Goal: Information Seeking & Learning: Check status

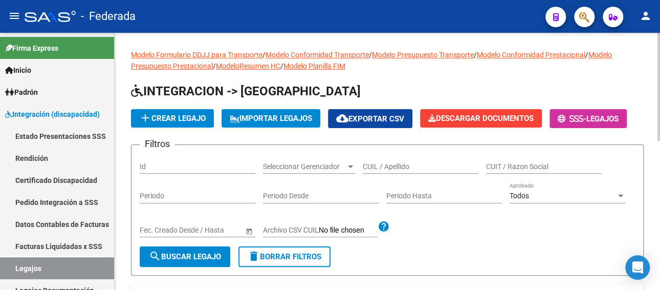
paste input "23547315189"
click at [441, 169] on input "CUIL / Apellido" at bounding box center [421, 166] width 116 height 9
type input "23547315189"
click at [183, 258] on span "search Buscar Legajo" at bounding box center [185, 256] width 72 height 9
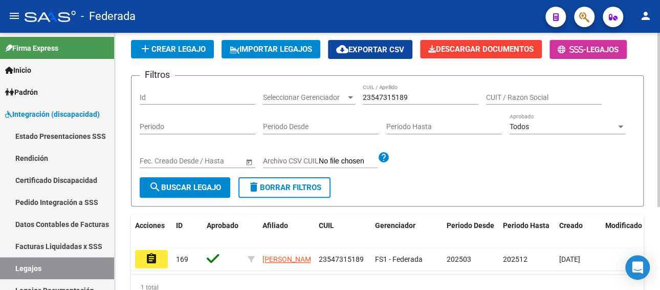
scroll to position [122, 0]
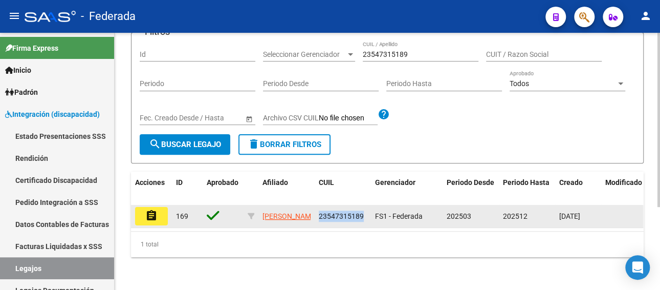
drag, startPoint x: 364, startPoint y: 206, endPoint x: 317, endPoint y: 205, distance: 47.6
click at [317, 205] on datatable-body-cell "23547315189" at bounding box center [343, 216] width 56 height 23
copy span "23547315189"
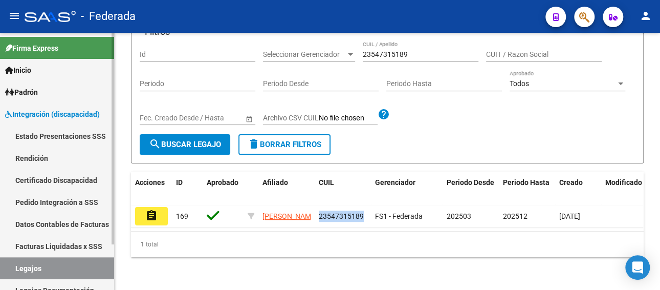
click at [53, 244] on link "Facturas Liquidadas x SSS" at bounding box center [57, 246] width 114 height 22
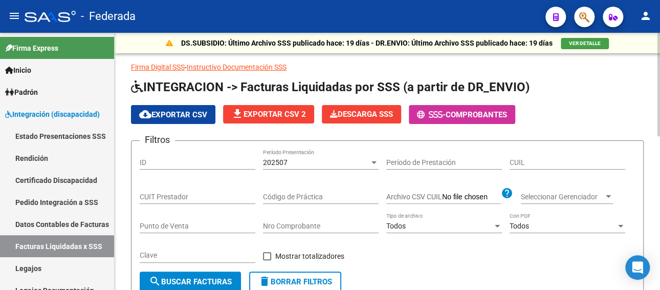
click at [310, 159] on div "202507" at bounding box center [316, 162] width 106 height 9
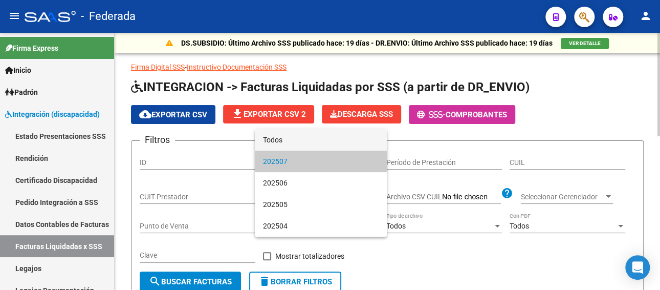
drag, startPoint x: 313, startPoint y: 140, endPoint x: 339, endPoint y: 150, distance: 28.0
click at [315, 140] on span "Todos" at bounding box center [321, 139] width 116 height 21
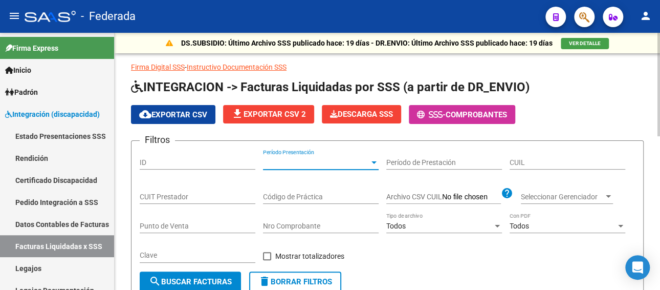
click at [531, 165] on input "CUIL" at bounding box center [568, 162] width 116 height 9
paste input "23-54731518-9"
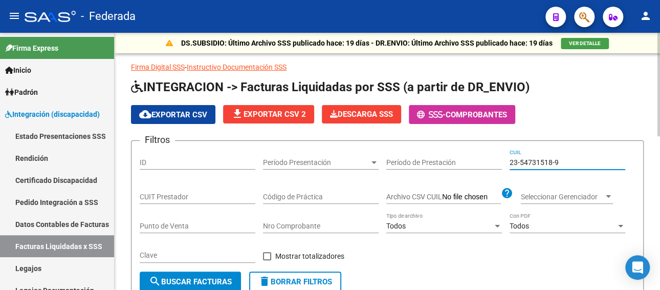
type input "23-54731518-9"
click at [181, 279] on span "search Buscar Facturas" at bounding box center [190, 281] width 83 height 9
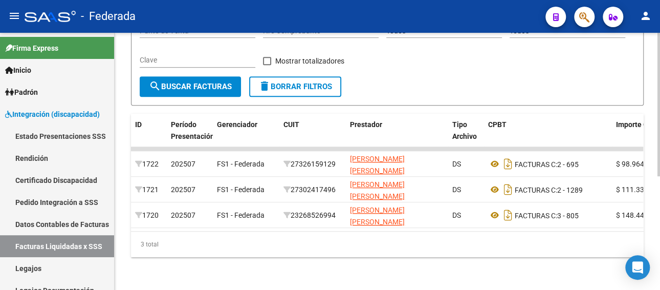
scroll to position [203, 0]
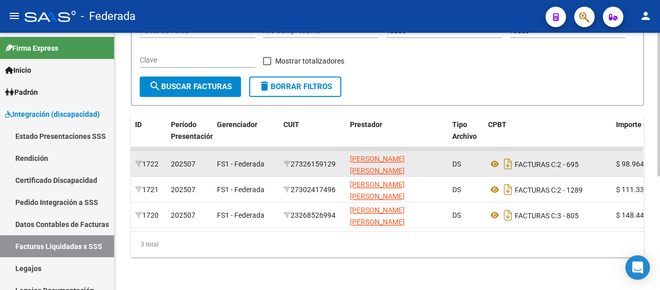
drag, startPoint x: 344, startPoint y: 153, endPoint x: 292, endPoint y: 154, distance: 51.7
click at [292, 154] on datatable-body-cell "27326159129" at bounding box center [312, 163] width 67 height 25
copy div "27326159129"
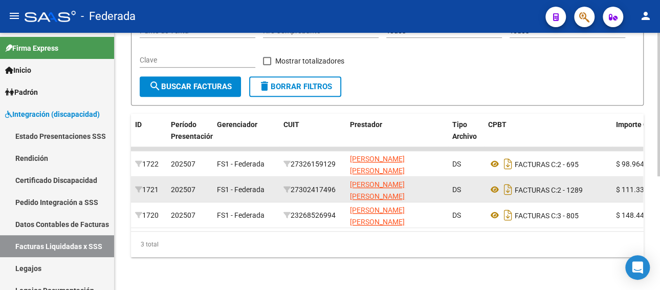
drag, startPoint x: 340, startPoint y: 179, endPoint x: 292, endPoint y: 180, distance: 47.6
click at [292, 184] on div "27302417496" at bounding box center [313, 190] width 58 height 12
copy div "27302417496"
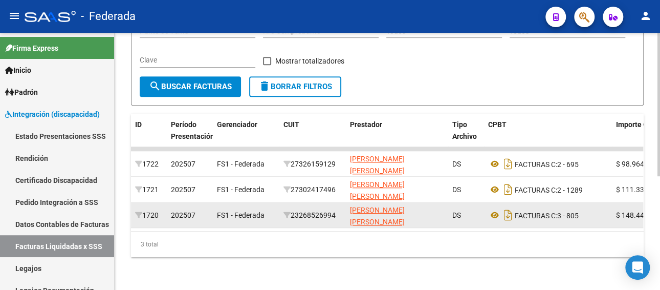
drag, startPoint x: 343, startPoint y: 205, endPoint x: 295, endPoint y: 204, distance: 48.1
click at [295, 204] on datatable-body-cell "23268526994" at bounding box center [312, 214] width 67 height 25
copy div "23268526994"
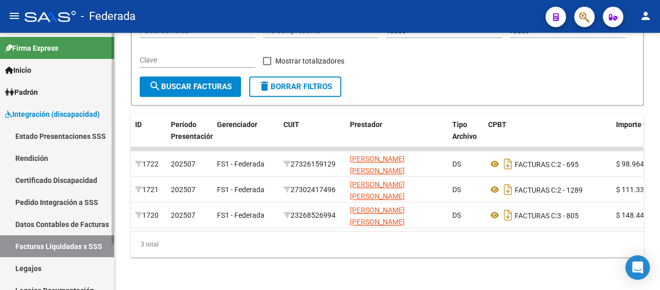
click at [36, 268] on link "Legajos" at bounding box center [57, 268] width 114 height 22
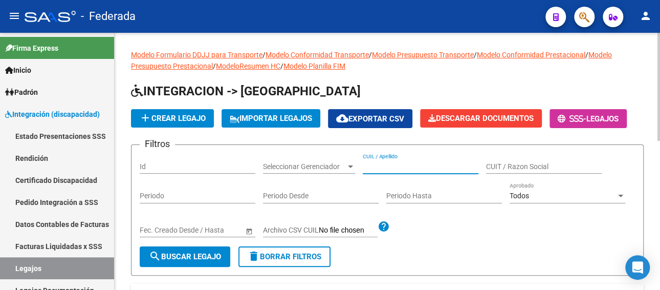
click at [410, 166] on input "CUIL / Apellido" at bounding box center [421, 166] width 116 height 9
paste input "20521176793"
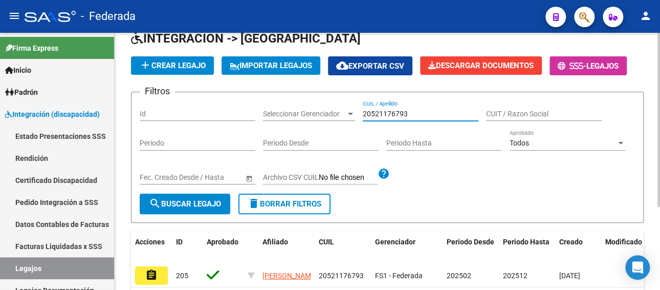
scroll to position [122, 0]
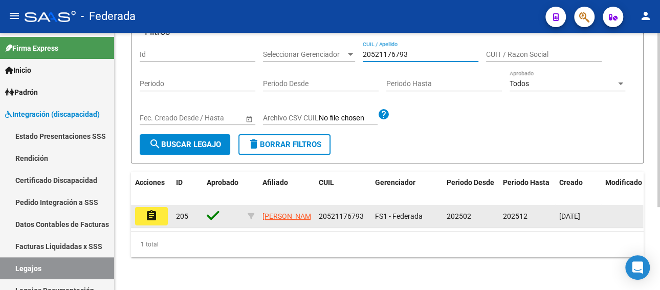
type input "20521176793"
drag, startPoint x: 363, startPoint y: 206, endPoint x: 316, endPoint y: 206, distance: 46.6
click at [316, 206] on datatable-body-cell "20521176793" at bounding box center [343, 216] width 56 height 23
copy span "20521176793"
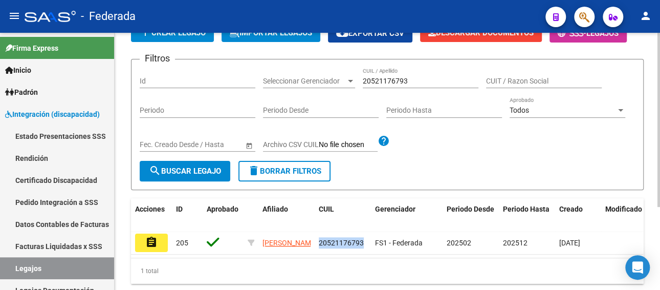
scroll to position [71, 0]
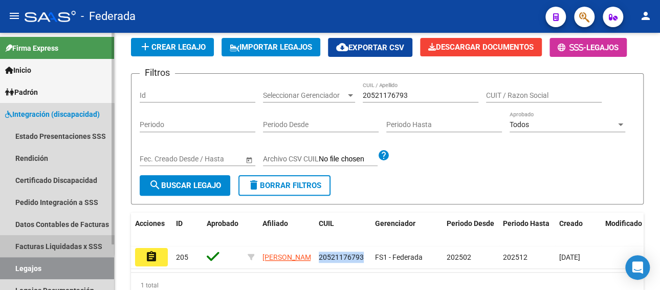
click at [54, 243] on link "Facturas Liquidadas x SSS" at bounding box center [57, 246] width 114 height 22
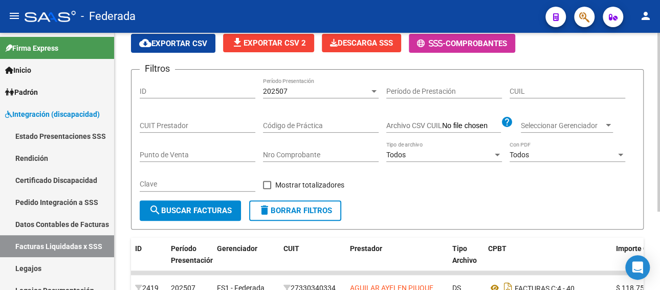
click at [184, 122] on input "CUIT Prestador" at bounding box center [198, 125] width 116 height 9
click at [335, 90] on div "202507" at bounding box center [316, 91] width 106 height 9
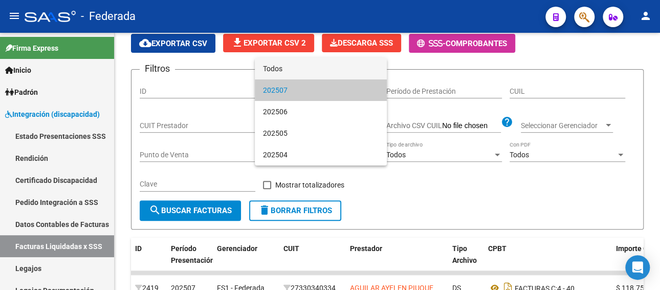
click at [311, 71] on span "Todos" at bounding box center [321, 68] width 116 height 21
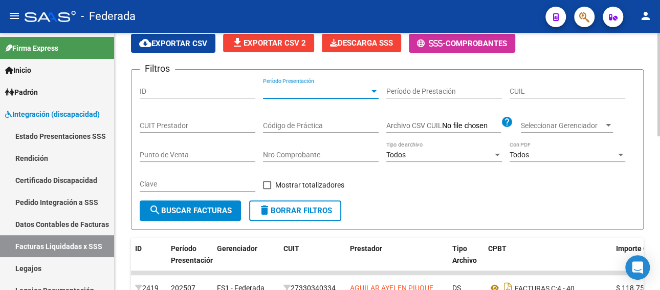
click at [552, 92] on input "CUIL" at bounding box center [568, 91] width 116 height 9
paste input "20-52117679-3"
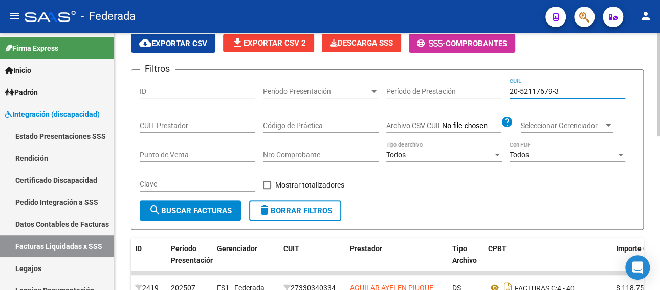
type input "20-52117679-3"
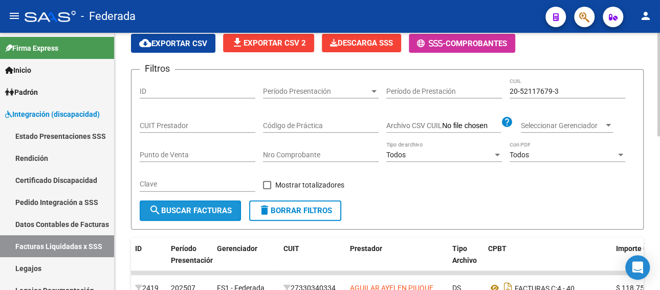
click at [213, 208] on span "search Buscar Facturas" at bounding box center [190, 210] width 83 height 9
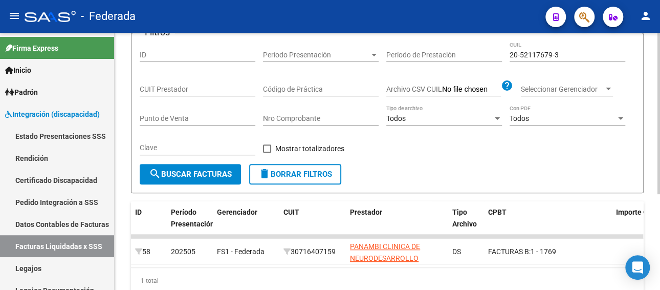
scroll to position [152, 0]
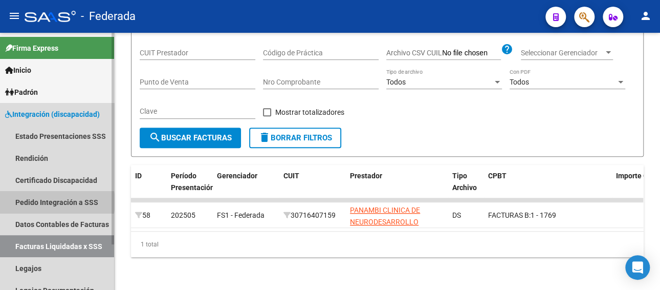
click at [55, 202] on link "Pedido Integración a SSS" at bounding box center [57, 202] width 114 height 22
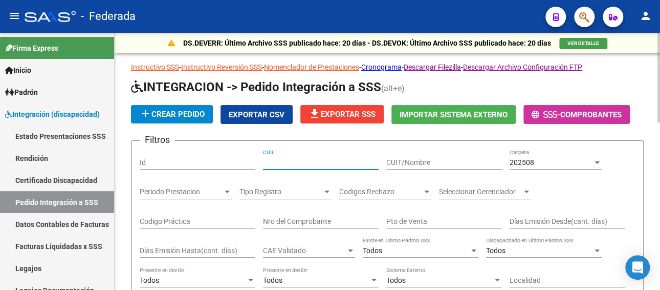
click at [304, 164] on input "CUIL" at bounding box center [321, 162] width 116 height 9
click at [260, 159] on div "Filtros Id CUIL CUIT/Nombre 202508 Carpeta Periodo Prestacion Periodo Prestacio…" at bounding box center [387, 254] width 495 height 210
paste input "20521176793"
type input "20521176793"
click at [531, 159] on span "202508" at bounding box center [522, 162] width 25 height 8
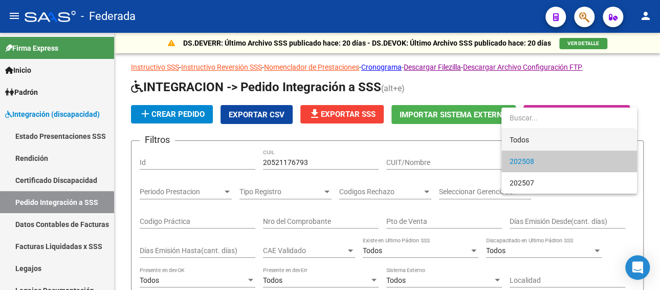
click at [528, 141] on span "Todos" at bounding box center [569, 139] width 119 height 21
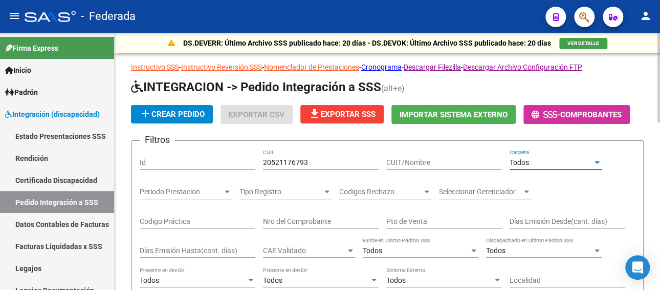
scroll to position [205, 0]
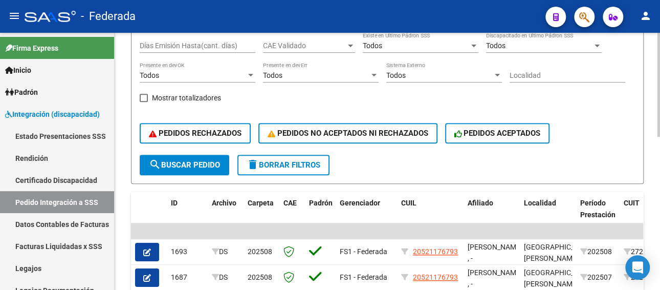
click at [193, 165] on span "search Buscar Pedido" at bounding box center [184, 164] width 71 height 9
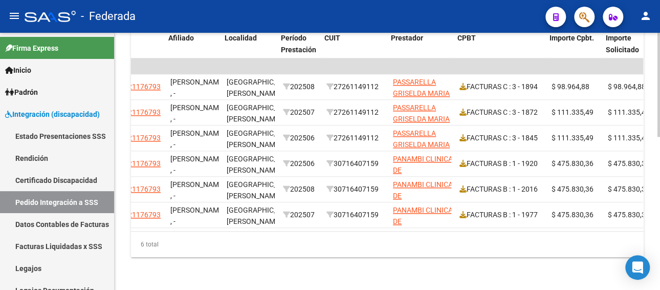
scroll to position [0, 299]
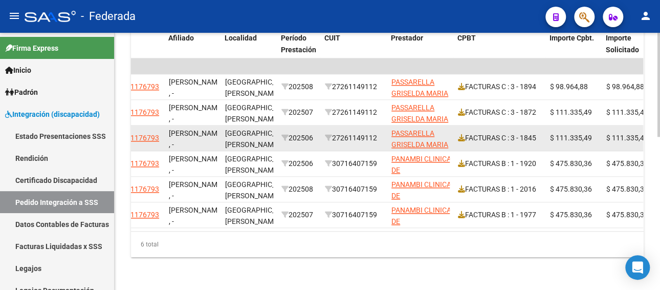
drag, startPoint x: 382, startPoint y: 128, endPoint x: 336, endPoint y: 130, distance: 46.1
click at [336, 132] on div "27261149112" at bounding box center [354, 138] width 58 height 12
copy div "27261149112"
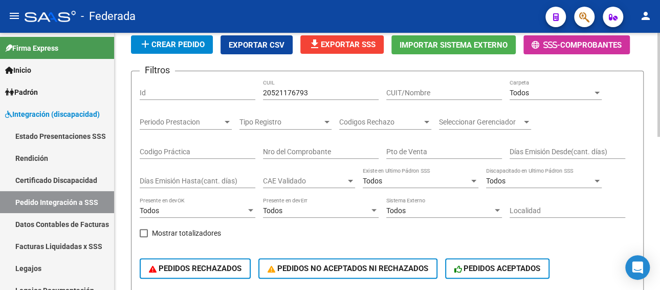
scroll to position [18, 0]
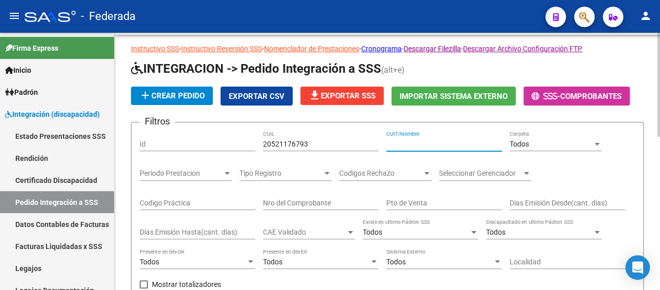
click at [413, 140] on input "CUIT/Nombre" at bounding box center [444, 144] width 116 height 9
paste input "27261149112"
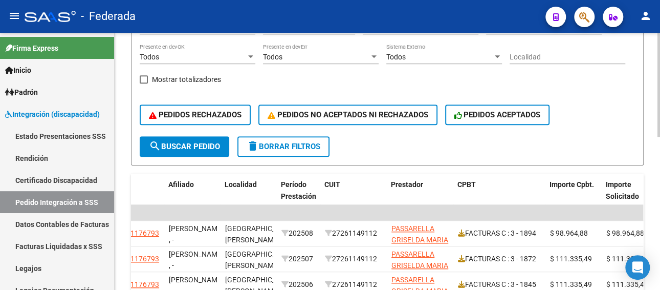
type input "27261149112"
click at [184, 143] on span "search Buscar Pedido" at bounding box center [184, 146] width 71 height 9
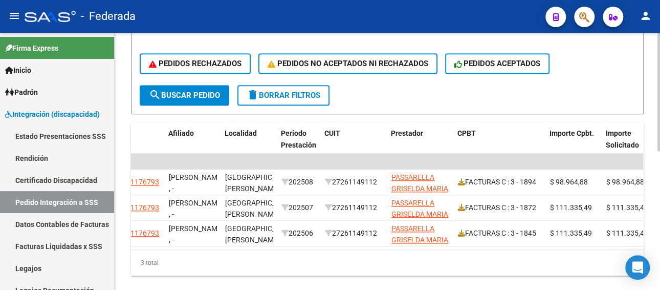
scroll to position [300, 0]
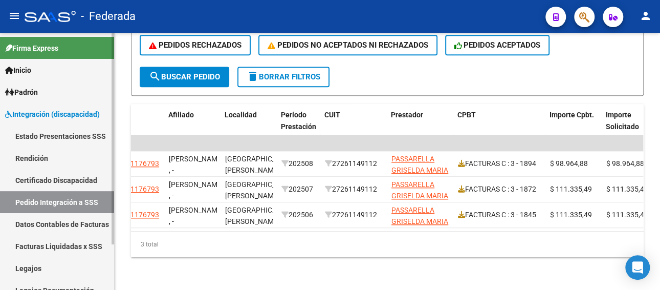
click at [63, 245] on link "Facturas Liquidadas x SSS" at bounding box center [57, 246] width 114 height 22
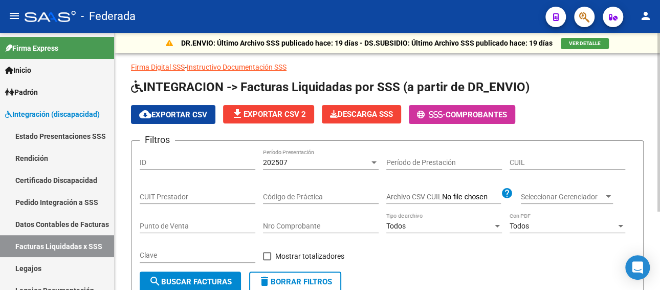
click at [311, 160] on div "202507" at bounding box center [316, 162] width 106 height 9
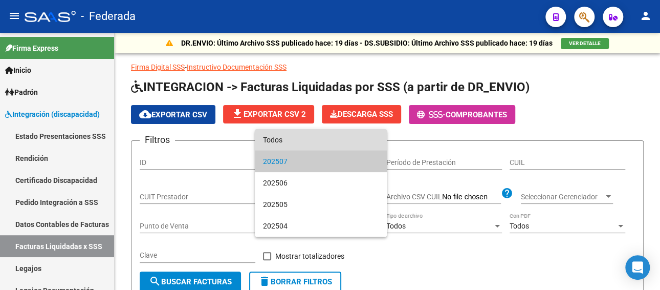
click at [311, 142] on span "Todos" at bounding box center [321, 139] width 116 height 21
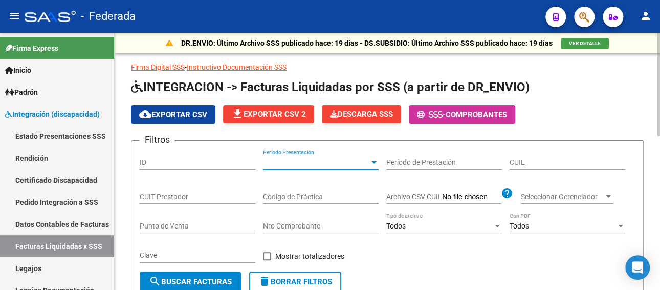
click at [182, 196] on input "CUIT Prestador" at bounding box center [198, 196] width 116 height 9
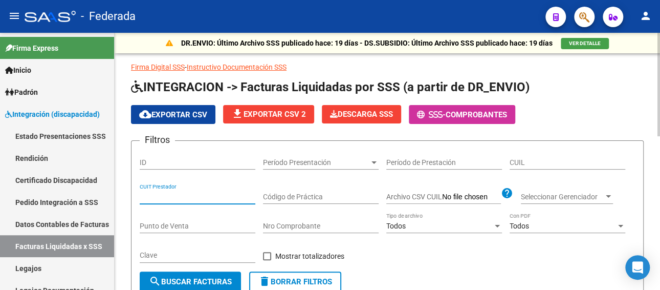
paste input "27-26114911-2"
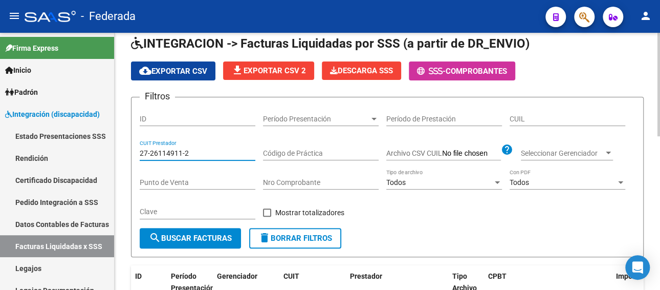
scroll to position [102, 0]
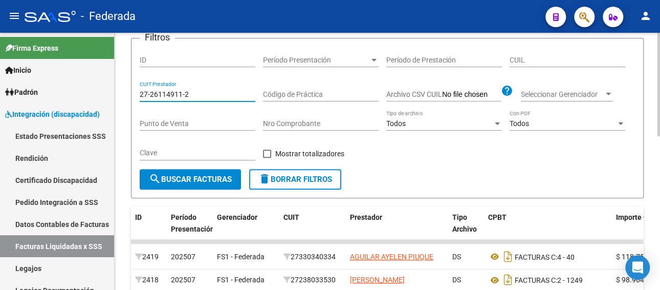
type input "27-26114911-2"
click at [193, 183] on span "search Buscar Facturas" at bounding box center [190, 179] width 83 height 9
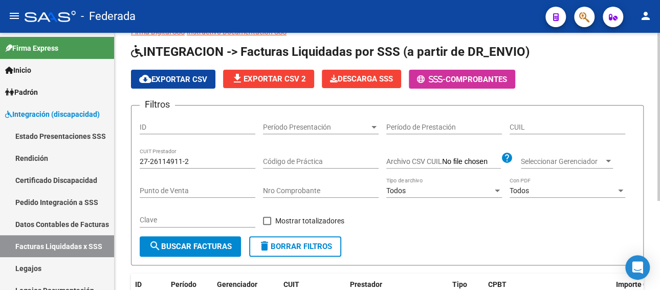
scroll to position [34, 0]
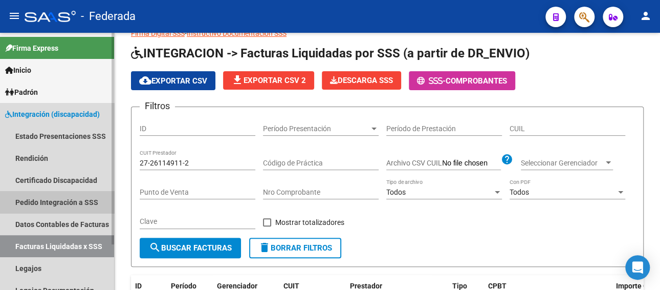
click at [67, 202] on link "Pedido Integración a SSS" at bounding box center [57, 202] width 114 height 22
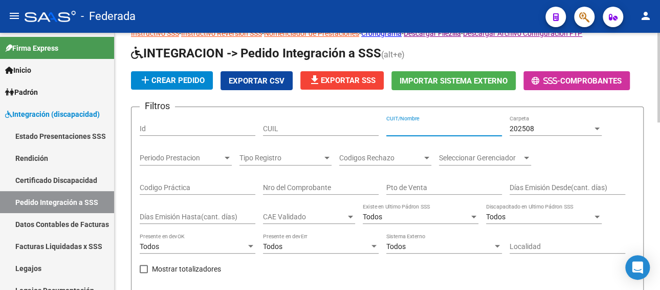
click at [435, 126] on input "CUIT/Nombre" at bounding box center [444, 128] width 116 height 9
paste input "27261149112"
type input "27261149112"
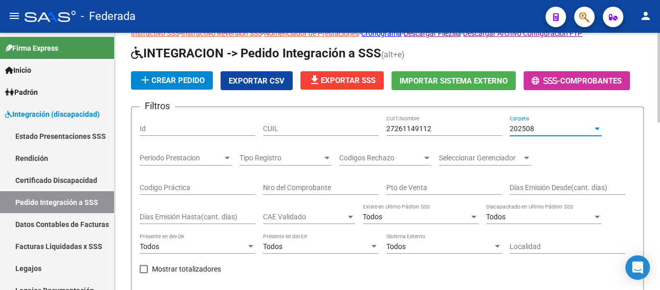
click at [561, 129] on div "202508" at bounding box center [551, 128] width 83 height 9
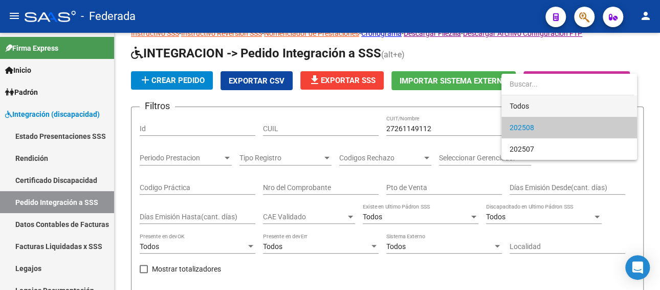
click at [529, 106] on span "Todos" at bounding box center [569, 105] width 119 height 21
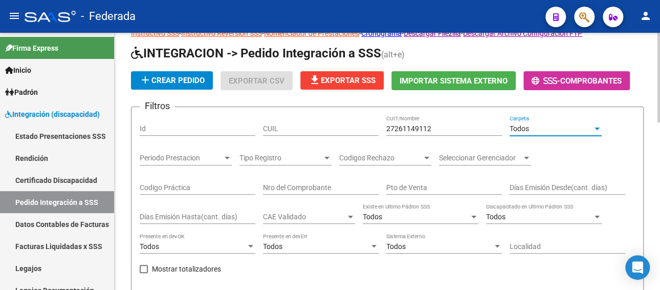
scroll to position [136, 0]
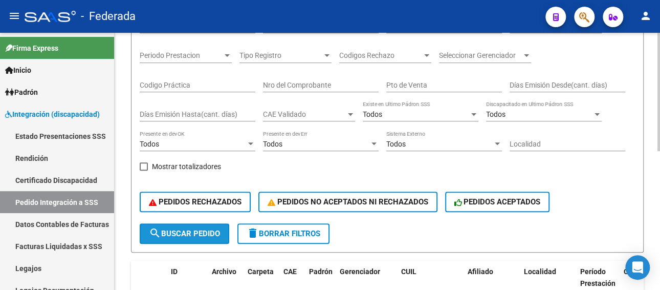
click at [185, 233] on span "search Buscar Pedido" at bounding box center [184, 233] width 71 height 9
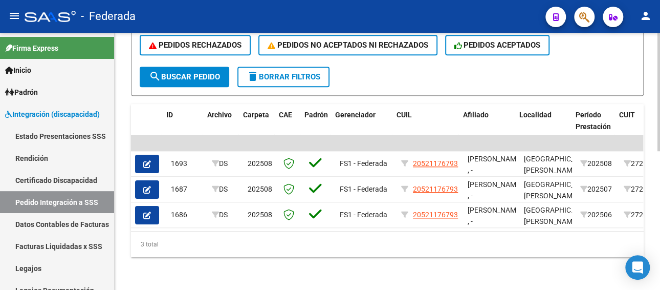
scroll to position [0, 97]
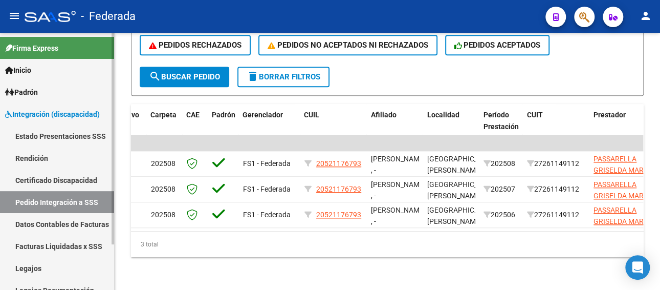
click at [32, 263] on link "Legajos" at bounding box center [57, 268] width 114 height 22
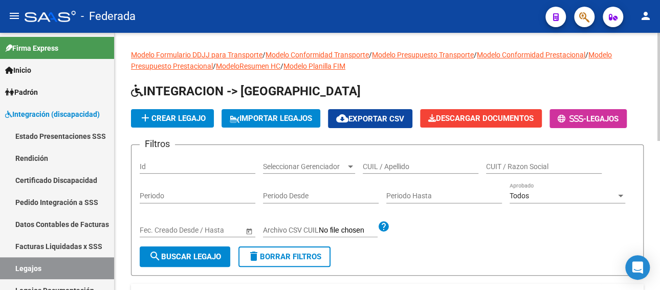
click at [389, 158] on div "CUIL / Apellido" at bounding box center [421, 163] width 116 height 20
paste input "[PERSON_NAME]"
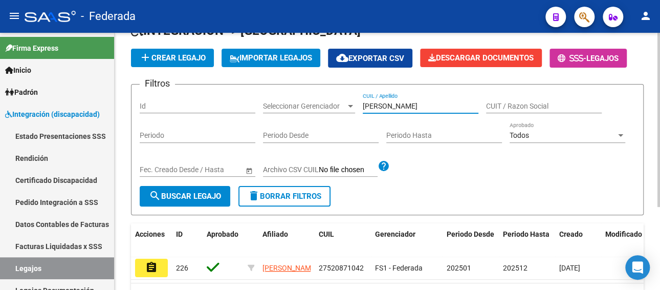
scroll to position [122, 0]
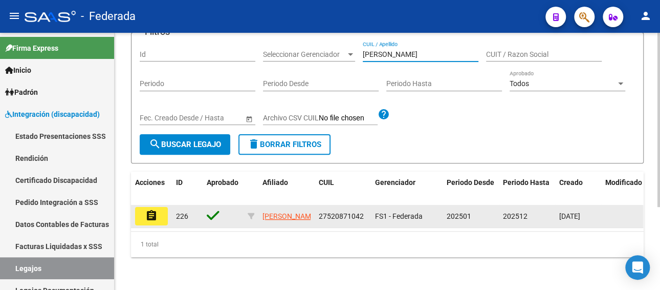
type input "[PERSON_NAME]"
drag, startPoint x: 361, startPoint y: 204, endPoint x: 319, endPoint y: 206, distance: 42.6
click at [319, 212] on span "27520871042" at bounding box center [341, 216] width 45 height 8
copy span "27520871042"
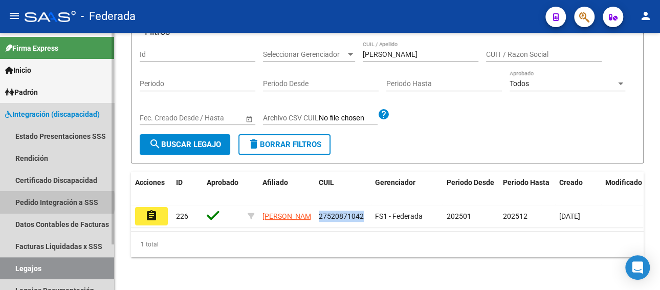
click at [55, 201] on link "Pedido Integración a SSS" at bounding box center [57, 202] width 114 height 22
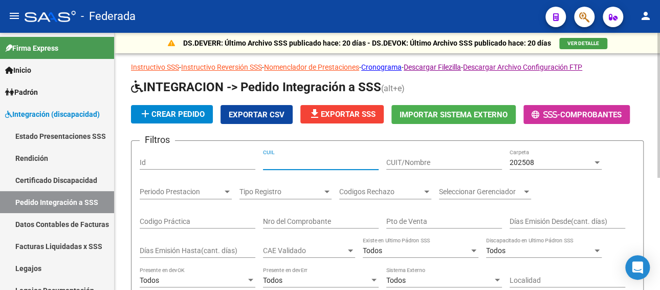
click at [295, 159] on input "CUIL" at bounding box center [321, 162] width 116 height 9
paste input "27520871042"
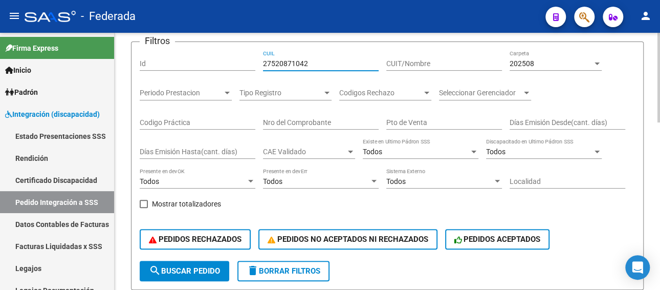
scroll to position [102, 0]
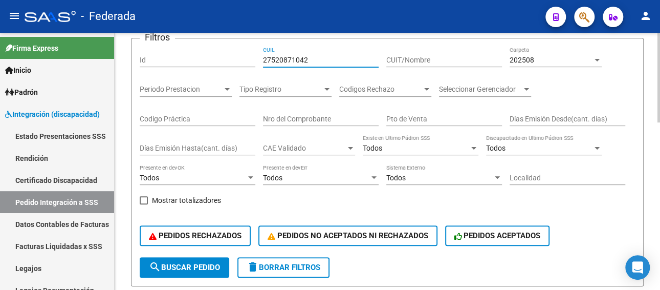
type input "27520871042"
click at [515, 64] on div "202508 Carpeta" at bounding box center [556, 57] width 92 height 20
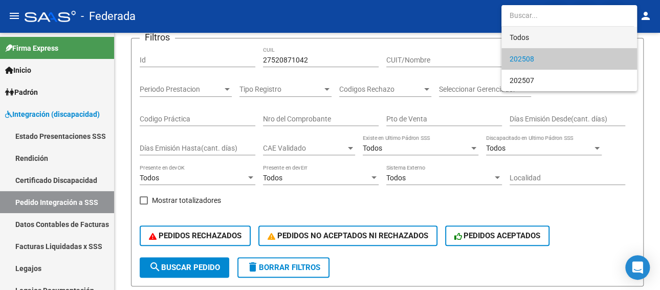
click at [518, 40] on span "Todos" at bounding box center [569, 37] width 119 height 21
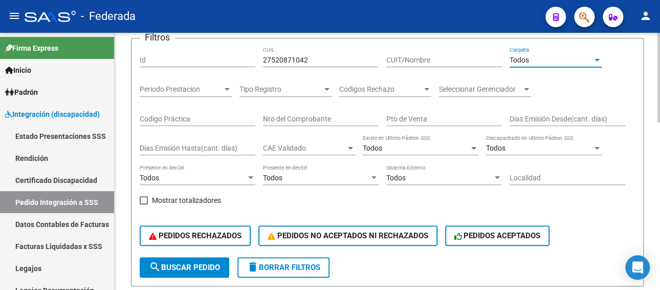
click at [195, 268] on span "search Buscar Pedido" at bounding box center [184, 267] width 71 height 9
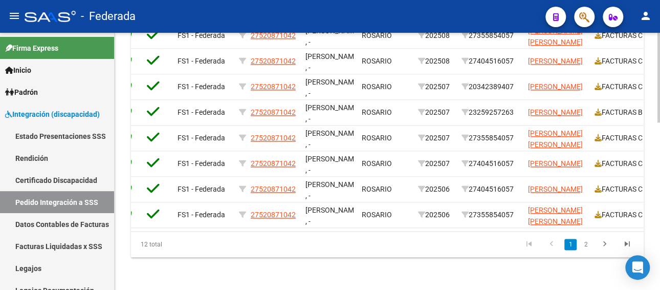
scroll to position [0, 179]
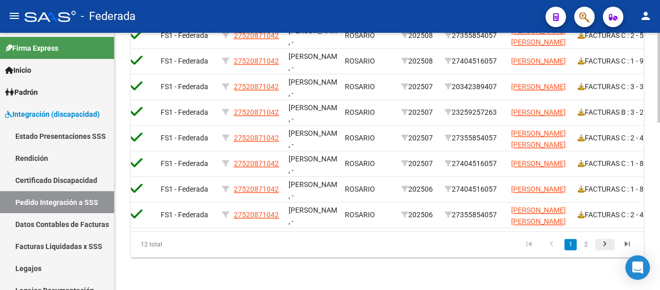
click at [606, 242] on icon "go to next page" at bounding box center [604, 245] width 13 height 12
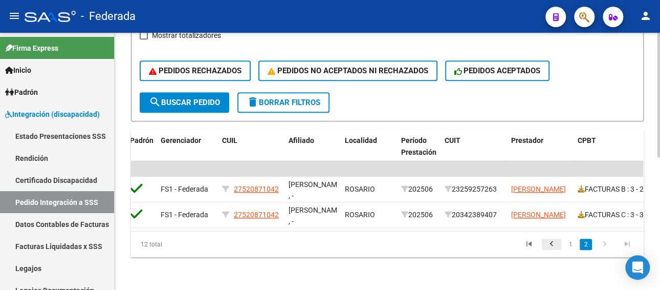
click at [554, 245] on icon "go to previous page" at bounding box center [551, 245] width 13 height 12
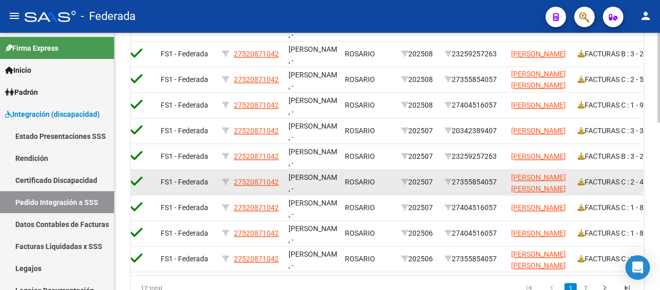
scroll to position [1, 0]
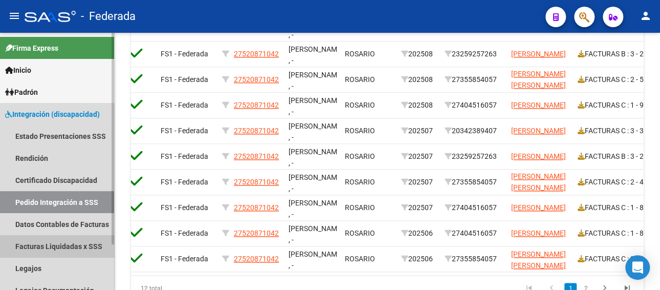
click at [58, 248] on link "Facturas Liquidadas x SSS" at bounding box center [57, 246] width 114 height 22
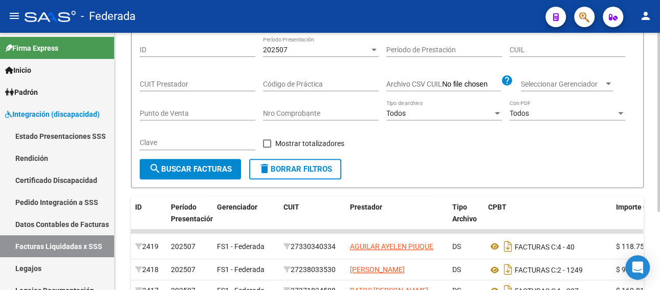
scroll to position [382, 0]
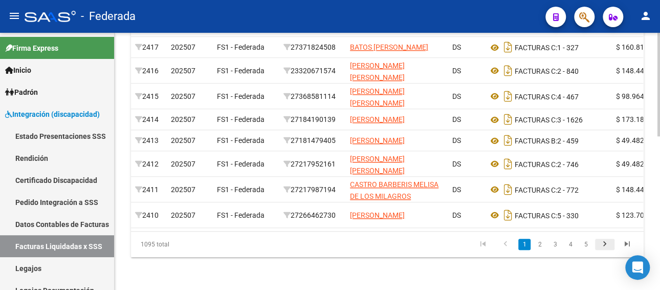
click at [603, 244] on icon "go to next page" at bounding box center [604, 245] width 13 height 12
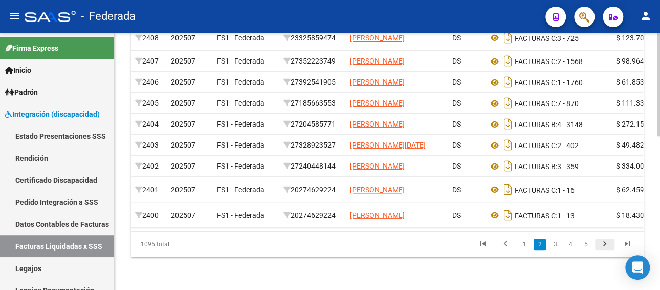
click at [603, 244] on icon "go to next page" at bounding box center [604, 245] width 13 height 12
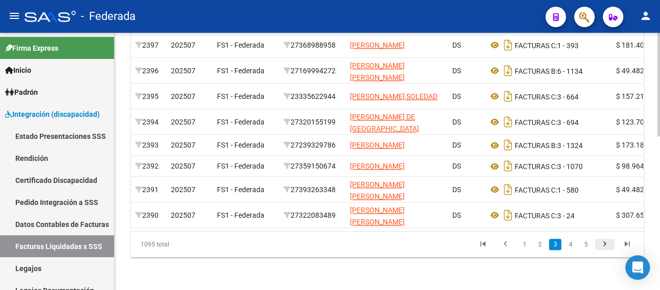
click at [603, 244] on icon "go to next page" at bounding box center [604, 245] width 13 height 12
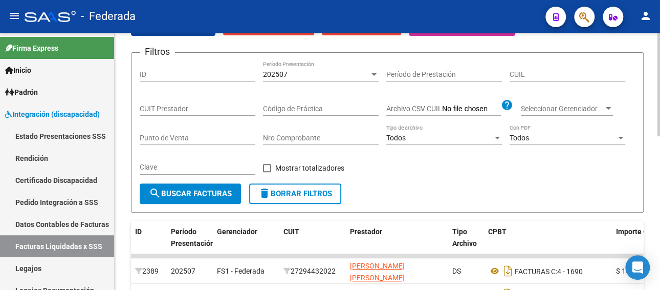
scroll to position [75, 0]
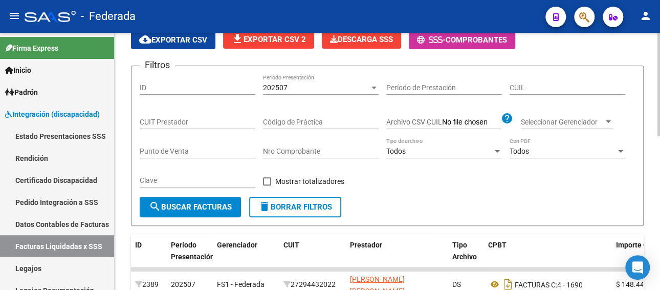
click at [298, 83] on div "202507" at bounding box center [316, 87] width 106 height 9
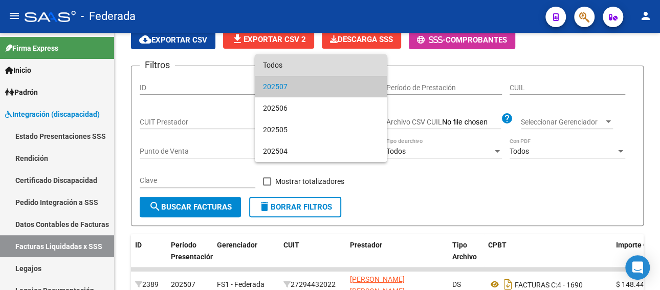
click at [297, 69] on span "Todos" at bounding box center [321, 64] width 116 height 21
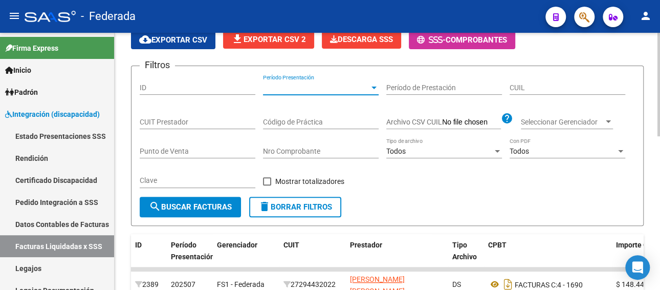
click at [558, 83] on input "CUIL" at bounding box center [568, 87] width 116 height 9
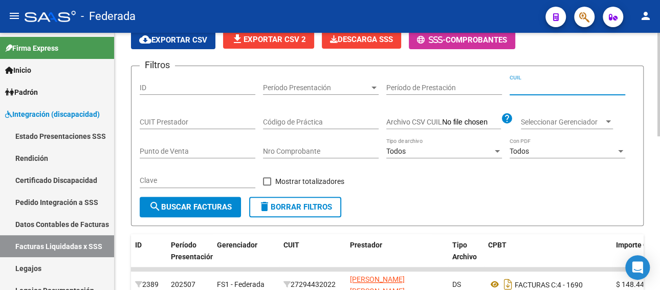
paste input "27-52087104-2"
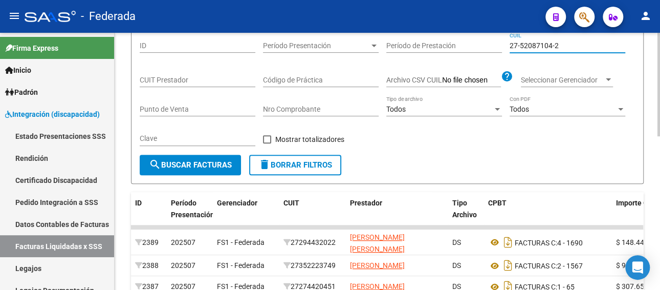
scroll to position [177, 0]
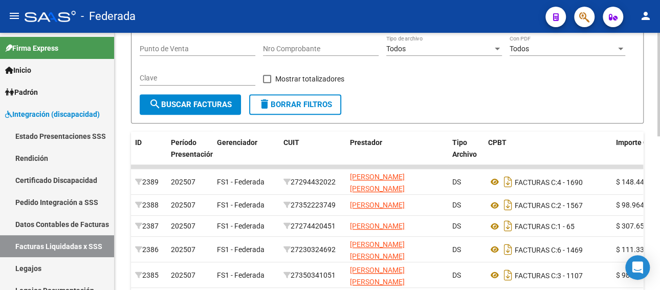
type input "27-52087104-2"
click at [202, 107] on span "search Buscar Facturas" at bounding box center [190, 104] width 83 height 9
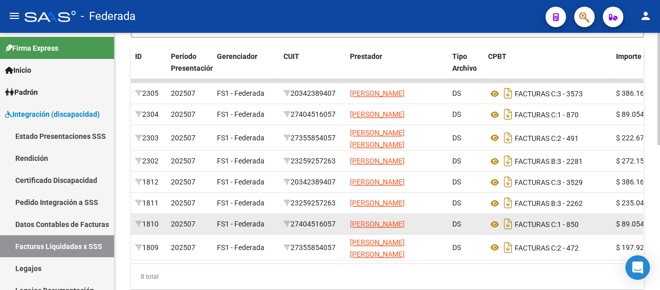
scroll to position [279, 0]
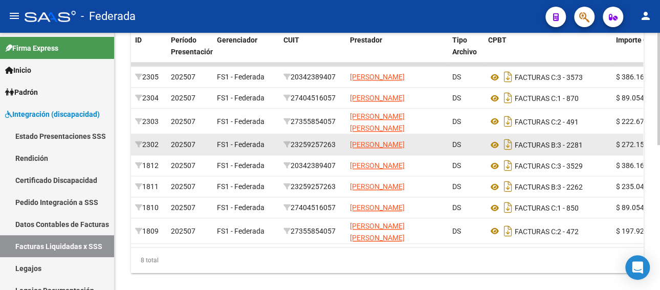
drag, startPoint x: 342, startPoint y: 151, endPoint x: 293, endPoint y: 153, distance: 49.2
click at [293, 153] on datatable-body-cell "23259257263" at bounding box center [312, 144] width 67 height 20
copy div "23259257263"
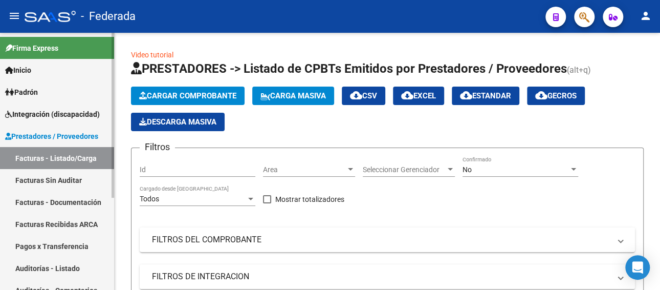
click at [60, 155] on link "Facturas - Listado/Carga" at bounding box center [57, 158] width 114 height 22
click at [56, 136] on span "Prestadores / Proveedores" at bounding box center [51, 136] width 93 height 11
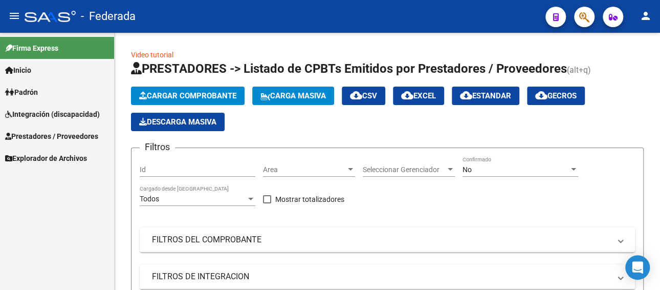
click at [52, 117] on span "Integración (discapacidad)" at bounding box center [52, 114] width 95 height 11
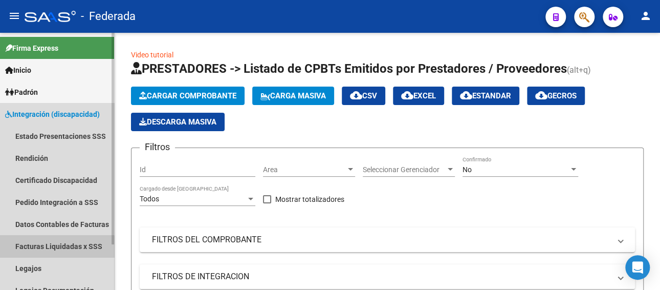
click at [54, 248] on link "Facturas Liquidadas x SSS" at bounding box center [57, 246] width 114 height 22
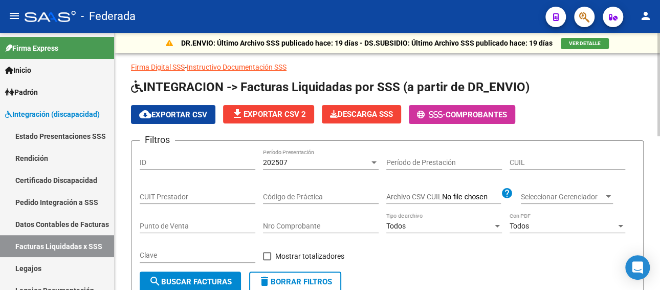
click at [296, 162] on div "202507" at bounding box center [316, 162] width 106 height 9
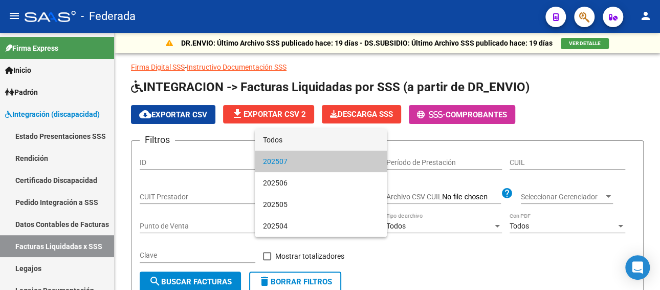
click at [293, 141] on span "Todos" at bounding box center [321, 139] width 116 height 21
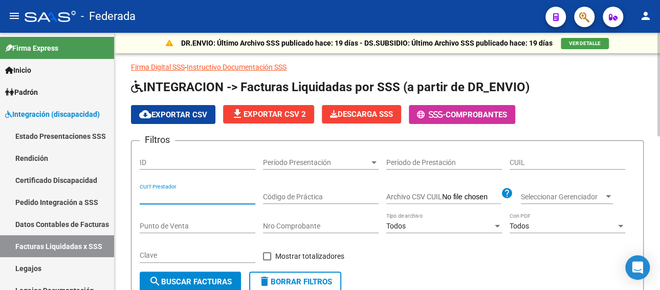
click at [192, 197] on input "CUIT Prestador" at bounding box center [198, 196] width 116 height 9
paste input "23-25925726-3"
type input "23-25925726-3"
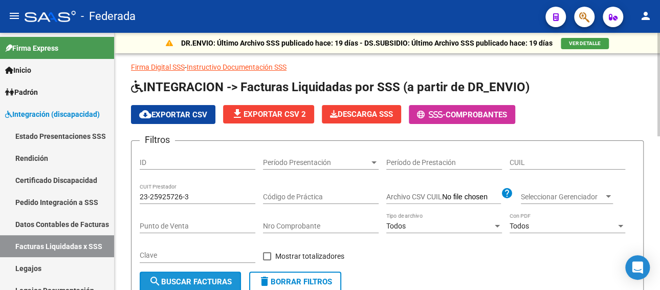
click at [187, 278] on span "search Buscar Facturas" at bounding box center [190, 281] width 83 height 9
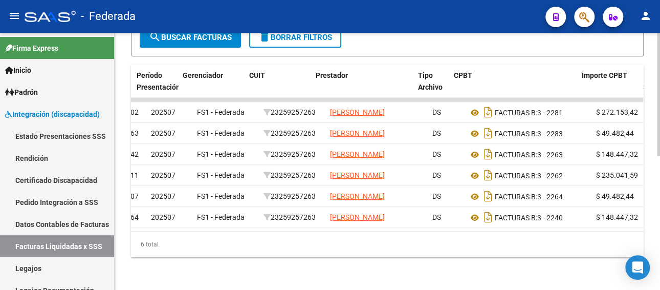
scroll to position [0, 41]
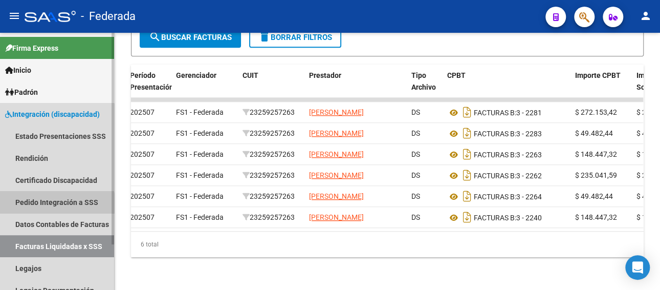
click at [54, 207] on link "Pedido Integración a SSS" at bounding box center [57, 202] width 114 height 22
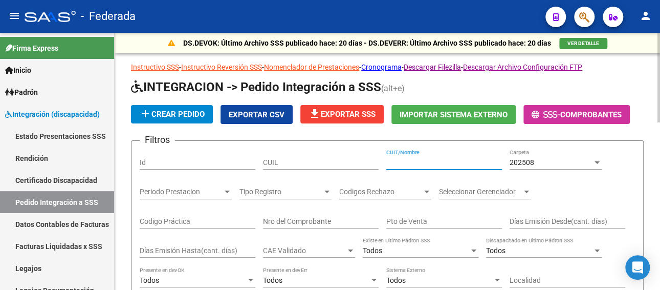
click at [414, 164] on input "CUIT/Nombre" at bounding box center [444, 162] width 116 height 9
paste input "23259257263"
type input "23259257263"
click at [544, 156] on div "202508 Carpeta" at bounding box center [556, 159] width 92 height 20
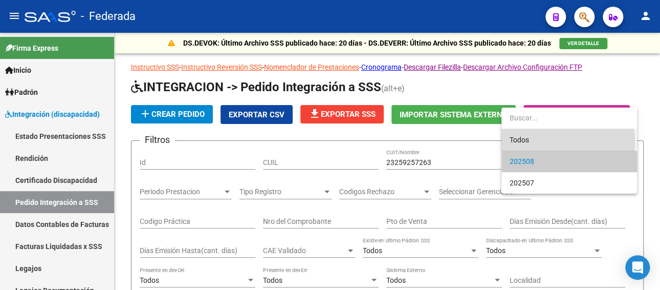
click at [535, 143] on span "Todos" at bounding box center [569, 139] width 119 height 21
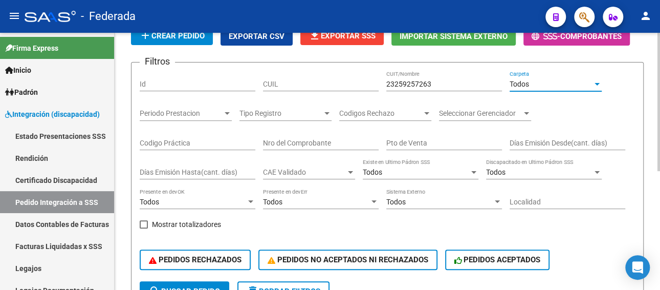
scroll to position [154, 0]
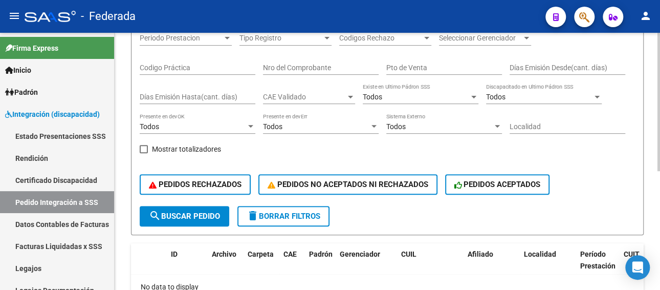
click at [188, 213] on span "search Buscar Pedido" at bounding box center [184, 215] width 71 height 9
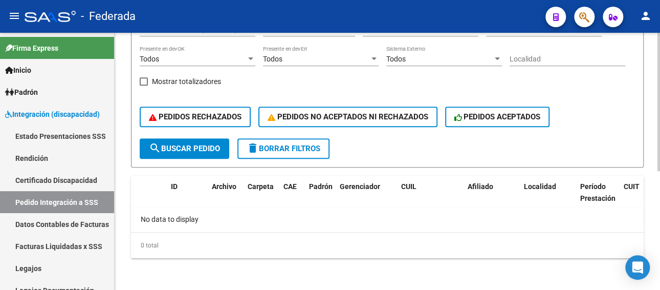
scroll to position [222, 0]
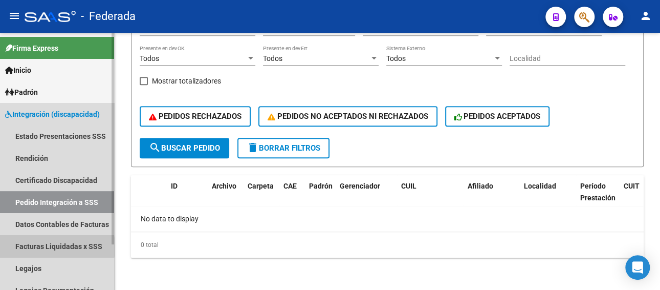
click at [38, 247] on link "Facturas Liquidadas x SSS" at bounding box center [57, 246] width 114 height 22
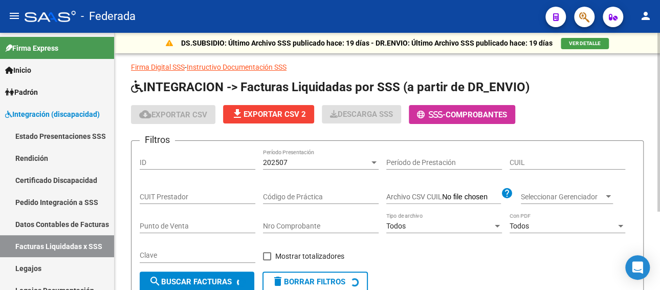
click at [299, 162] on div "202507" at bounding box center [316, 162] width 106 height 9
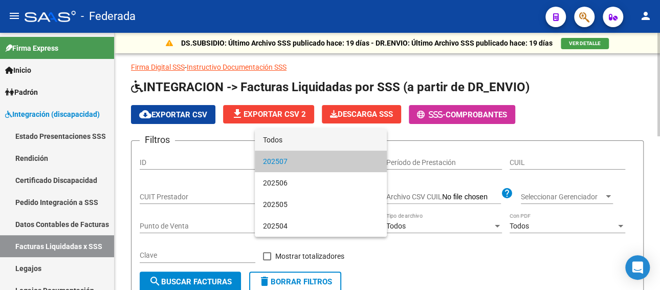
click at [301, 140] on span "Todos" at bounding box center [321, 139] width 116 height 21
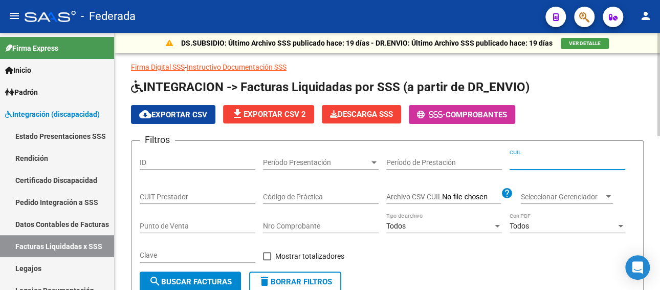
click at [528, 162] on input "CUIL" at bounding box center [568, 162] width 116 height 9
click at [165, 192] on input "CUIT Prestador" at bounding box center [198, 196] width 116 height 9
paste input "23-25925726-3"
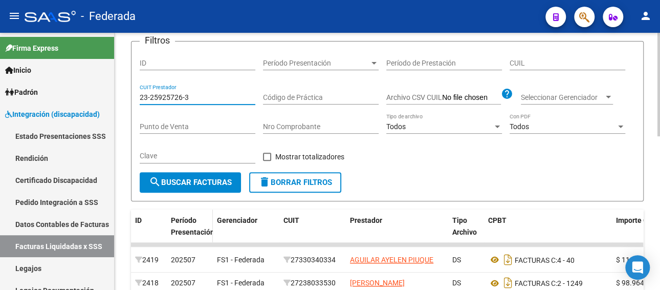
scroll to position [102, 0]
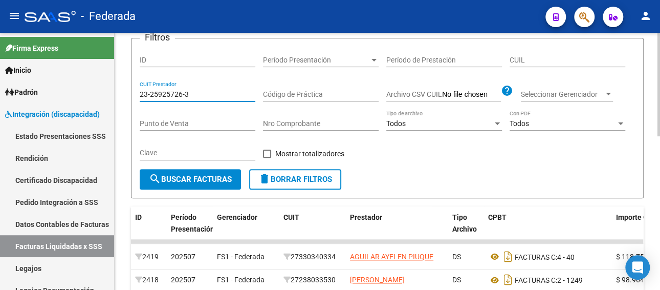
type input "23-25925726-3"
click at [202, 182] on span "search Buscar Facturas" at bounding box center [190, 179] width 83 height 9
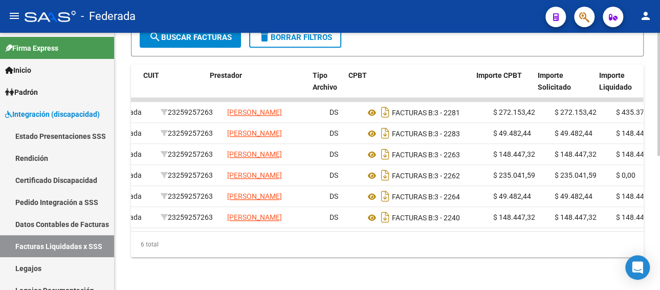
scroll to position [0, 143]
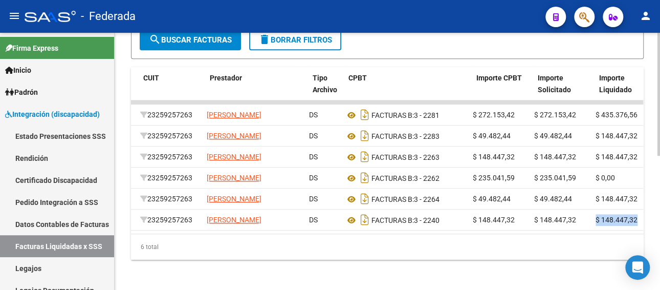
click at [500, 226] on datatable-scroller "2302 202507 FS1 - Federada 23259257263 GARETTO SOFIA LORENA DS FACTURAS B: 3 - …" at bounding box center [244, 165] width 512 height 131
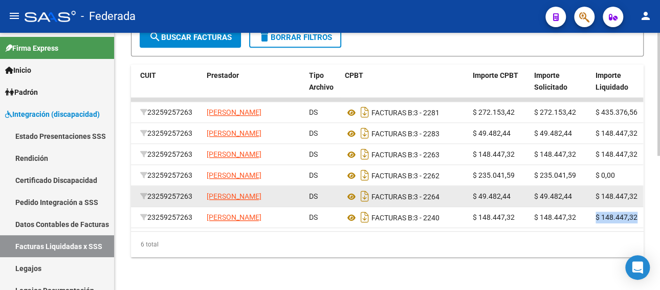
scroll to position [279, 0]
